Goal: Information Seeking & Learning: Learn about a topic

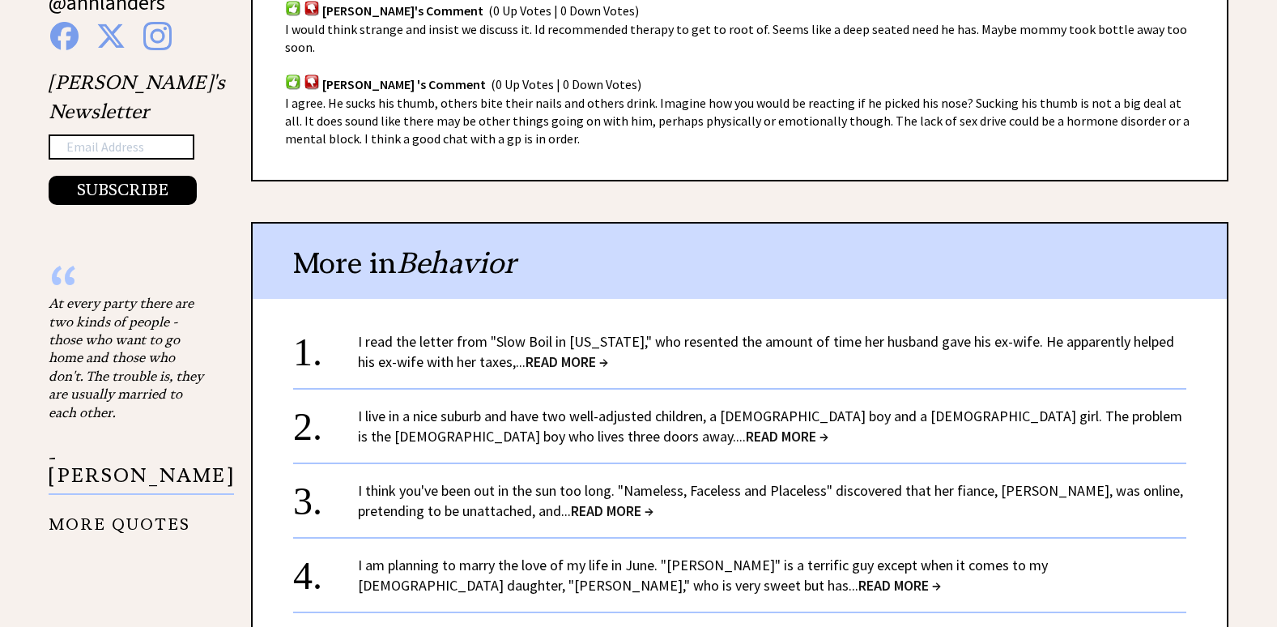
scroll to position [1295, 0]
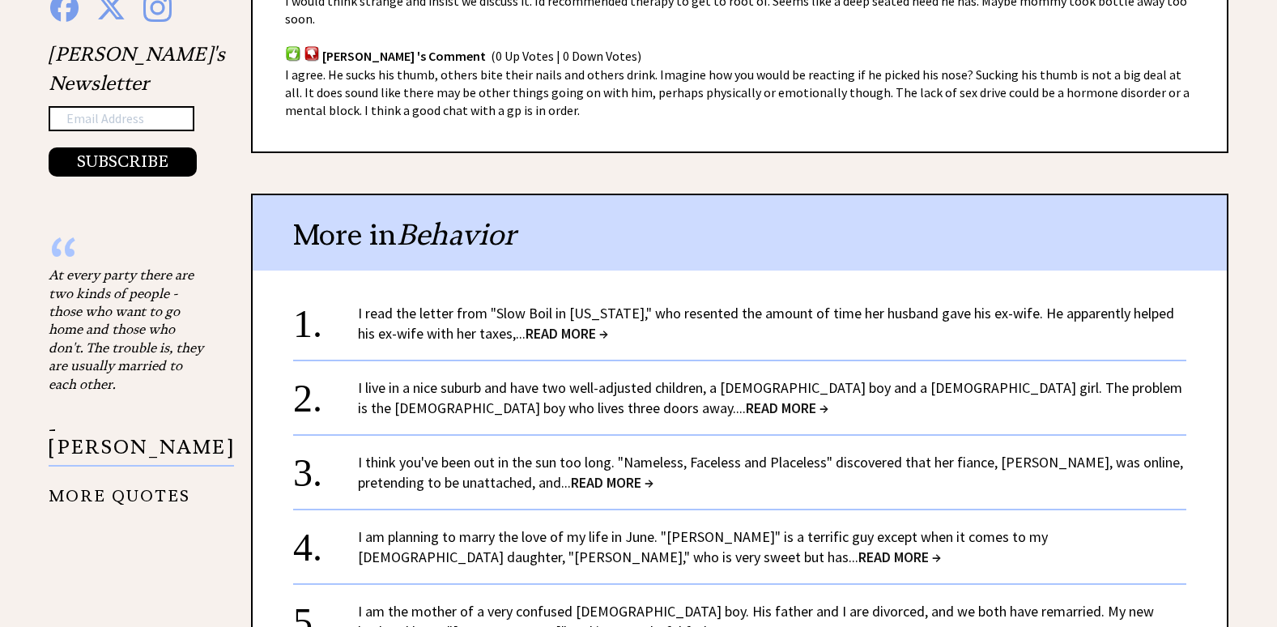
click at [746, 406] on span "READ MORE →" at bounding box center [787, 407] width 83 height 19
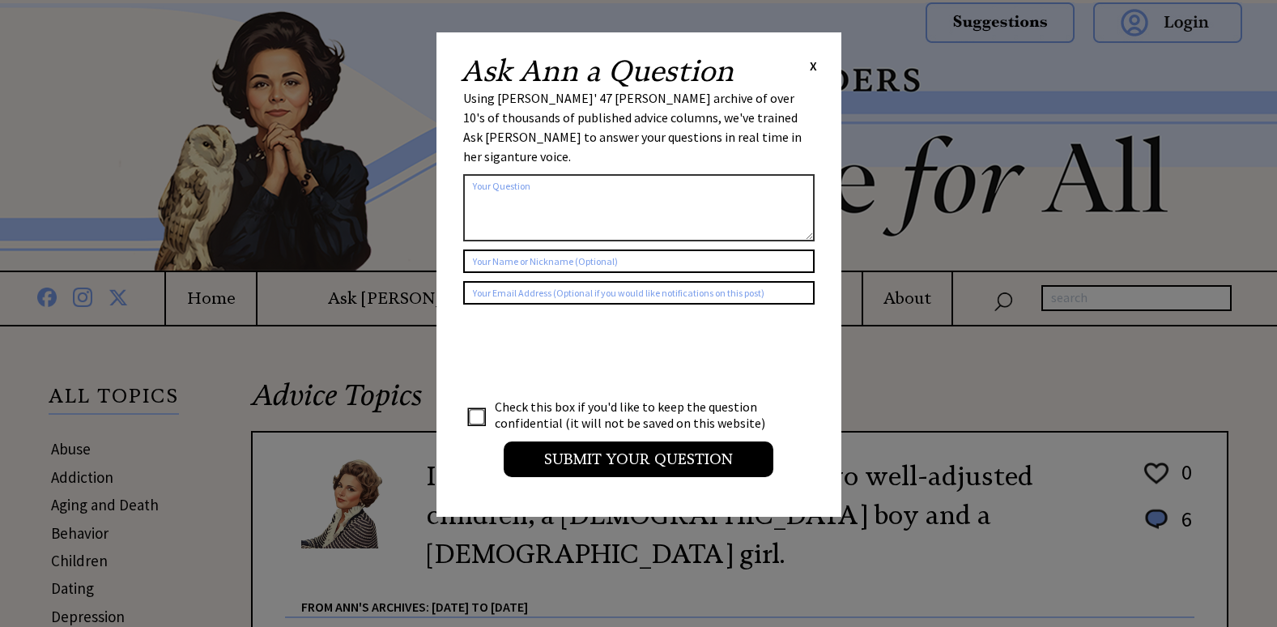
click at [810, 66] on span "X" at bounding box center [813, 65] width 7 height 16
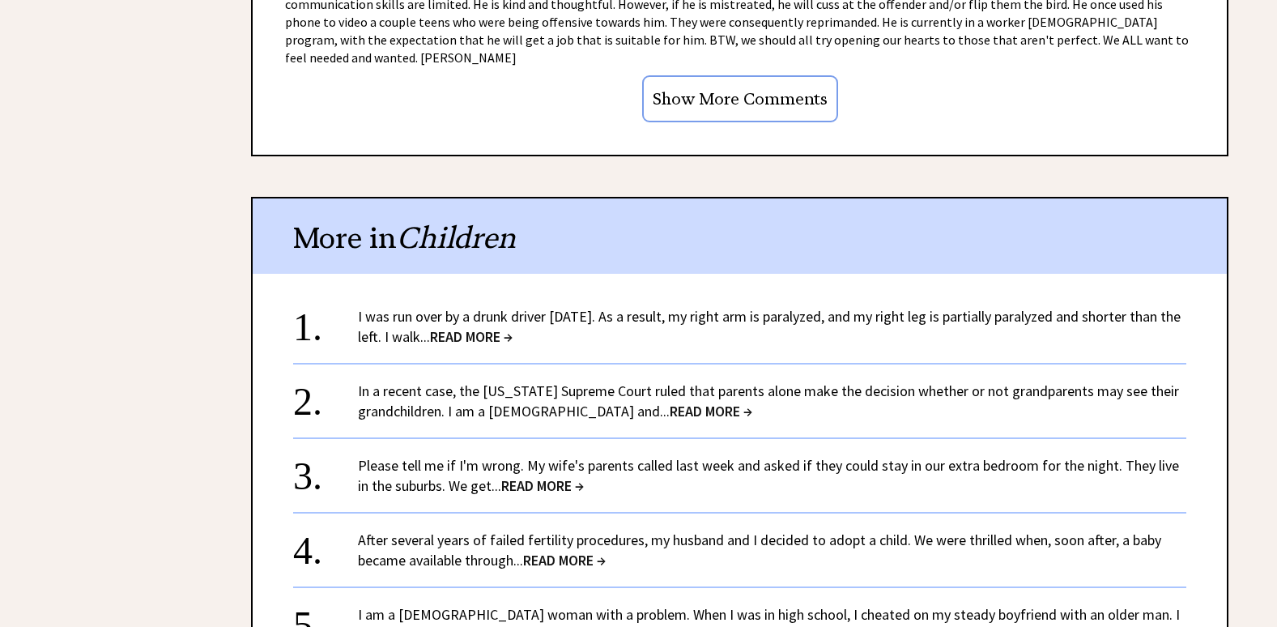
scroll to position [1943, 0]
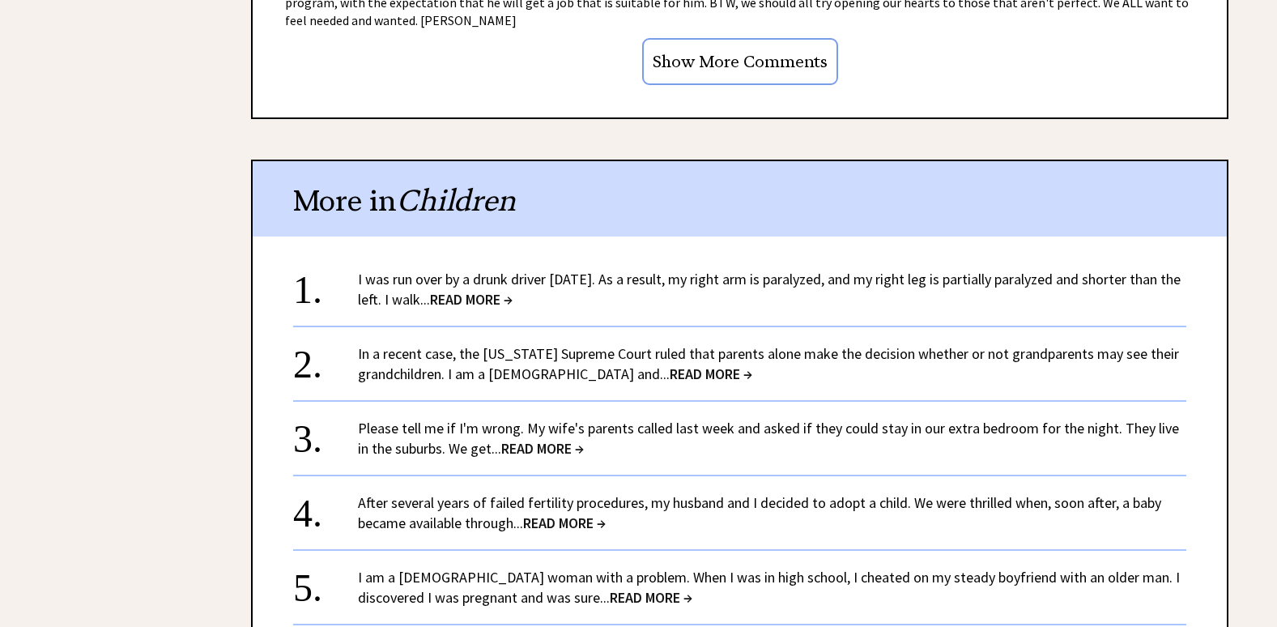
click at [670, 364] on span "READ MORE →" at bounding box center [711, 373] width 83 height 19
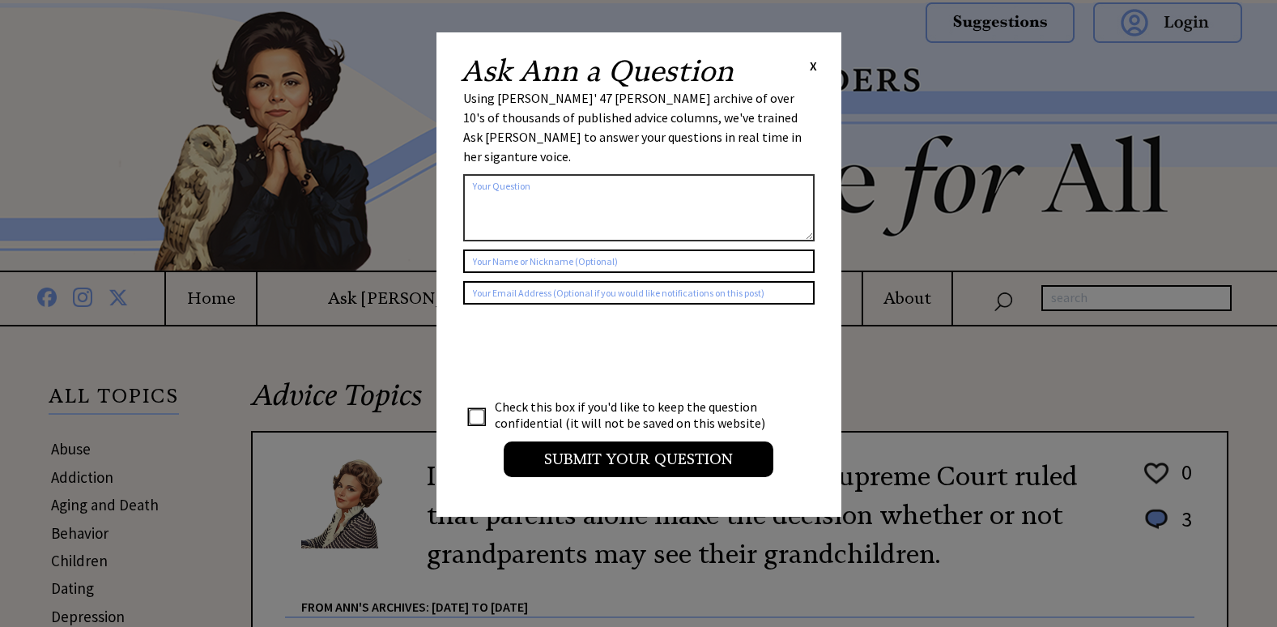
click at [808, 65] on div "Ask Ann a Question X" at bounding box center [639, 71] width 356 height 29
click at [814, 64] on span "X" at bounding box center [813, 65] width 7 height 16
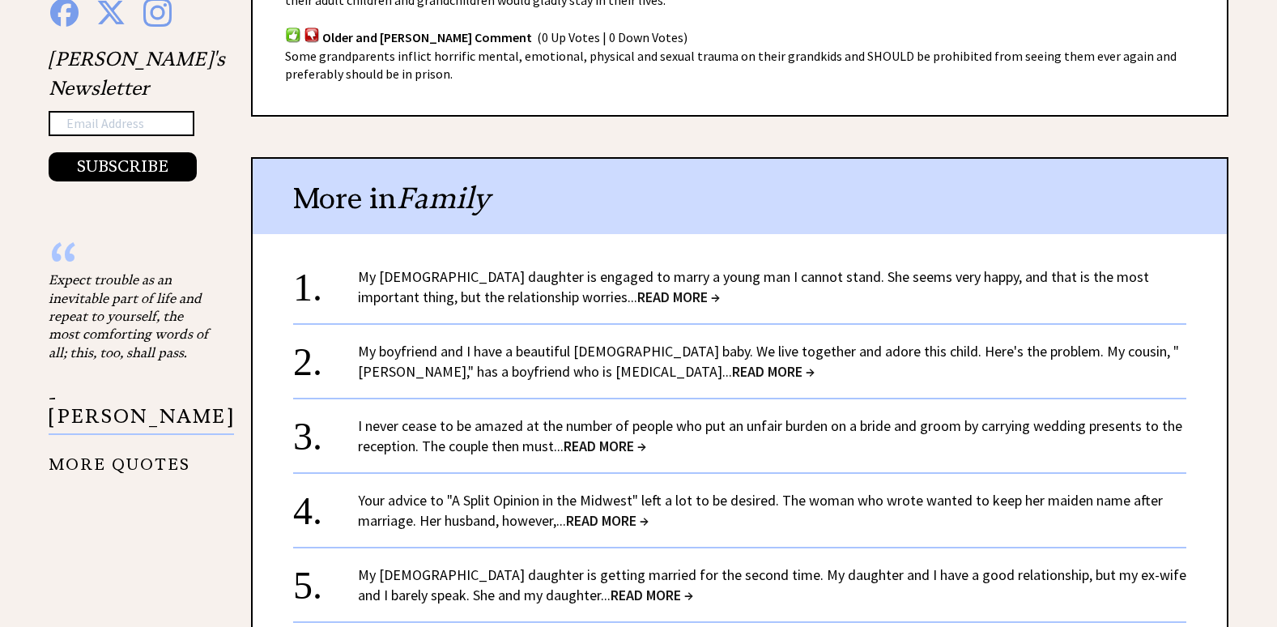
scroll to position [1295, 0]
